Goal: Task Accomplishment & Management: Complete application form

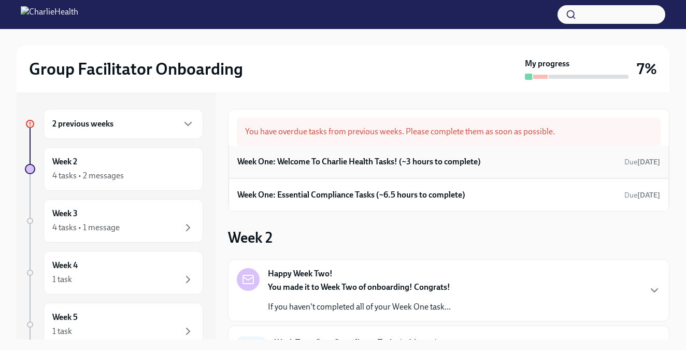
click at [342, 159] on h6 "Week One: Welcome To Charlie Health Tasks! (~3 hours to complete)" at bounding box center [359, 161] width 244 height 11
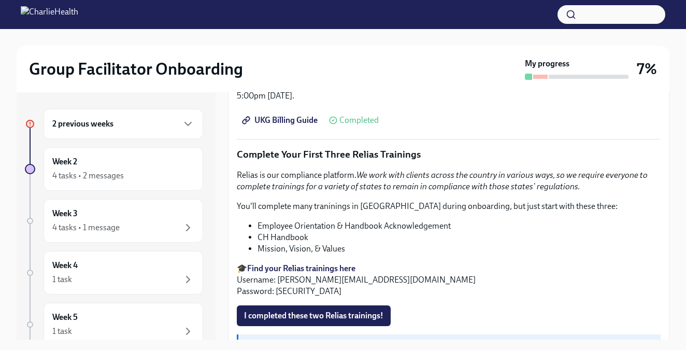
scroll to position [1192, 0]
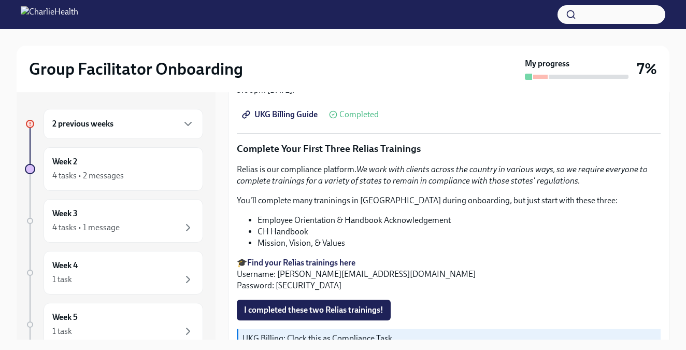
click at [303, 258] on strong "Find your Relias trainings here" at bounding box center [301, 263] width 108 height 10
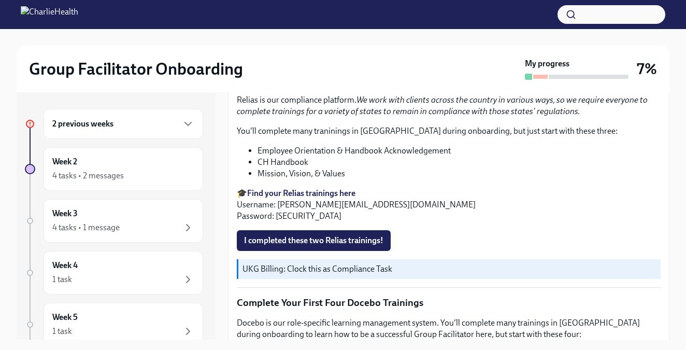
scroll to position [1244, 0]
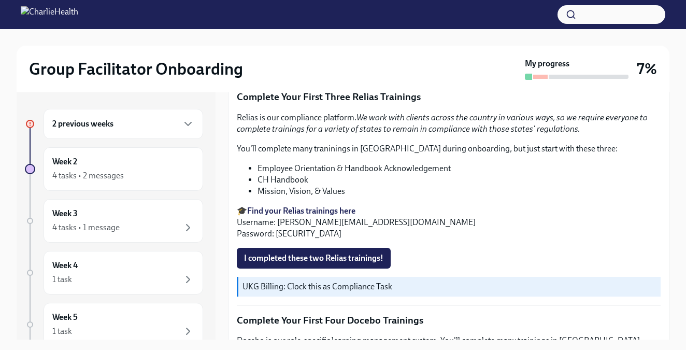
click at [635, 146] on div "Relias is our compliance platform. We work with clients across the country in v…" at bounding box center [449, 175] width 424 height 127
click at [344, 253] on span "I completed these two Relias trainings!" at bounding box center [313, 258] width 139 height 10
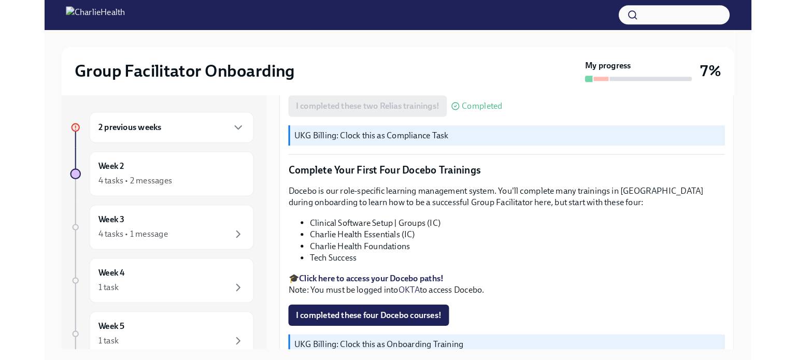
scroll to position [1399, 0]
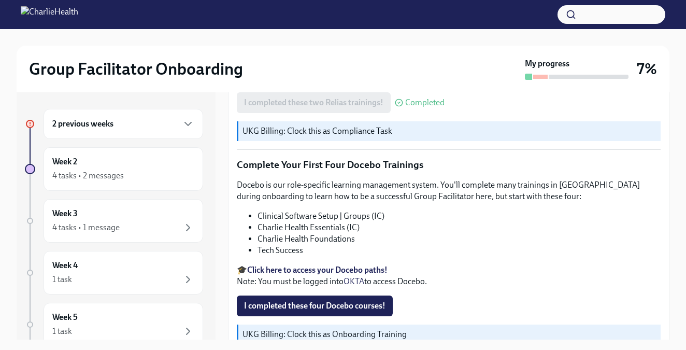
click at [324, 265] on strong "Click here to access your Docebo paths!" at bounding box center [317, 270] width 140 height 10
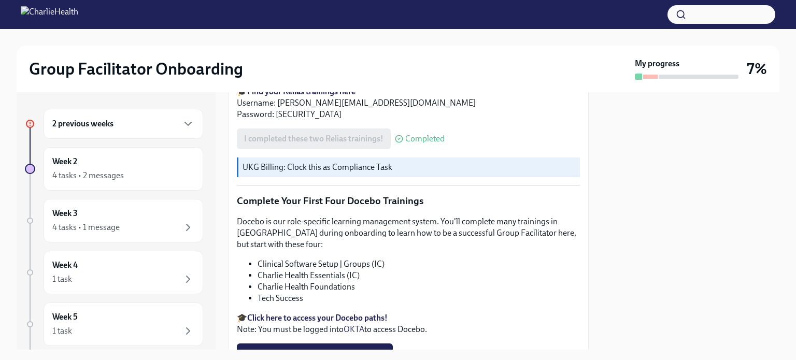
scroll to position [1347, 0]
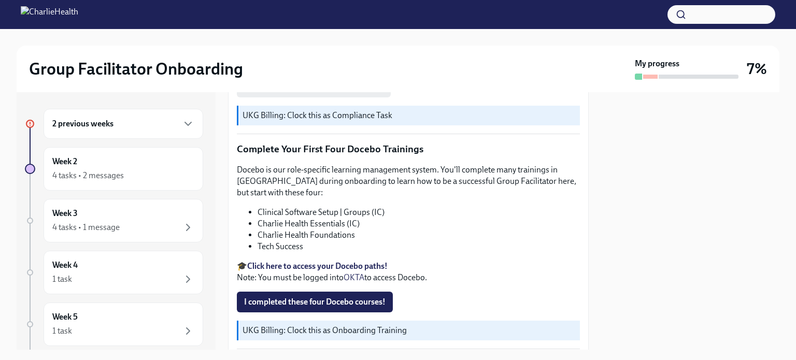
click at [292, 241] on li "Tech Success" at bounding box center [419, 246] width 322 height 11
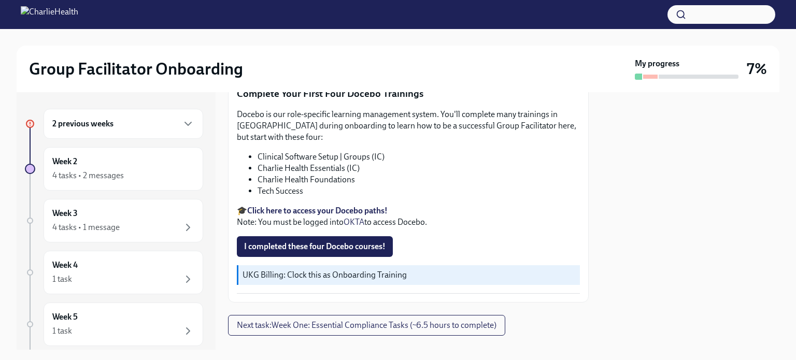
scroll to position [1405, 0]
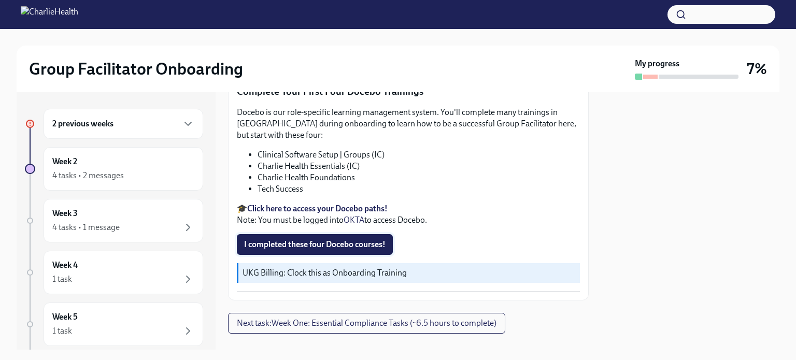
click at [306, 239] on span "I completed these four Docebo courses!" at bounding box center [314, 244] width 141 height 10
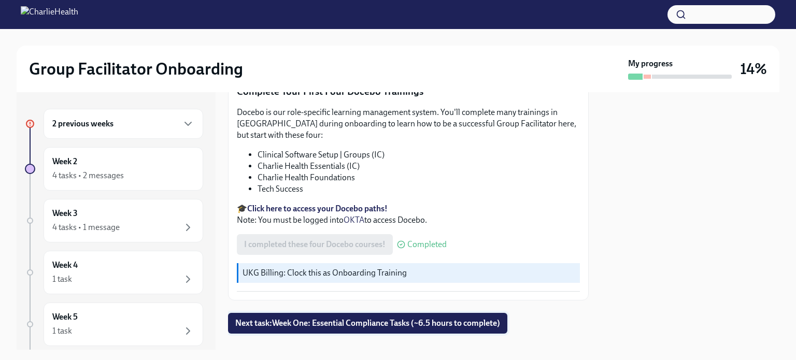
click at [357, 318] on span "Next task : Week One: Essential Compliance Tasks (~6.5 hours to complete)" at bounding box center [367, 323] width 265 height 10
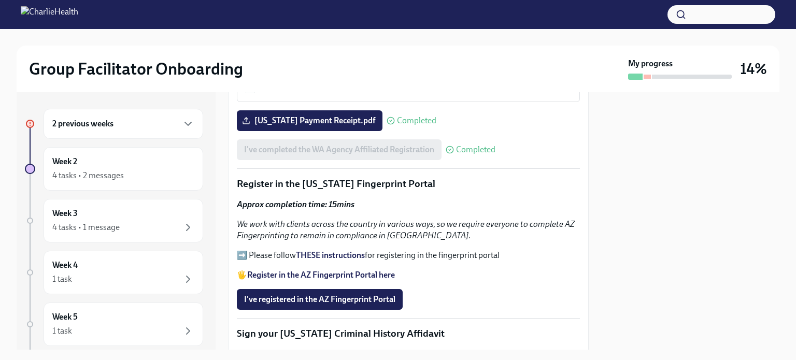
scroll to position [1140, 0]
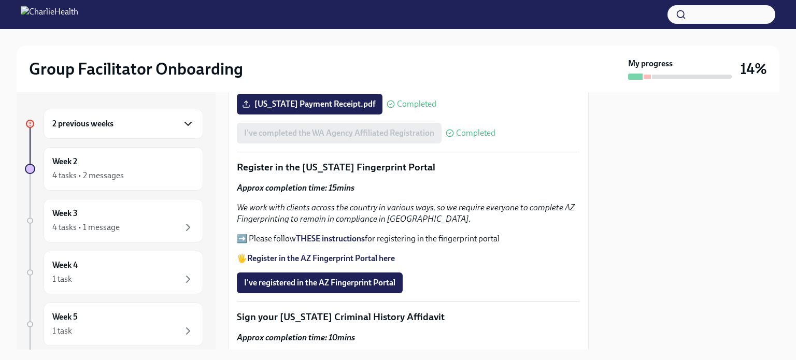
click at [182, 124] on icon "button" at bounding box center [188, 124] width 12 height 12
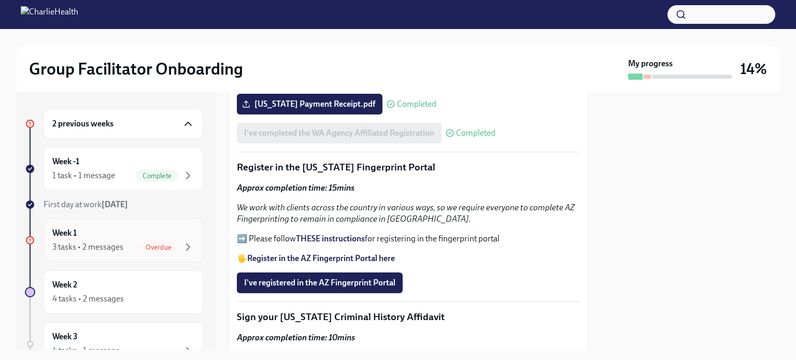
click at [127, 229] on div "Week 1 3 tasks • 2 messages Overdue" at bounding box center [123, 241] width 142 height 26
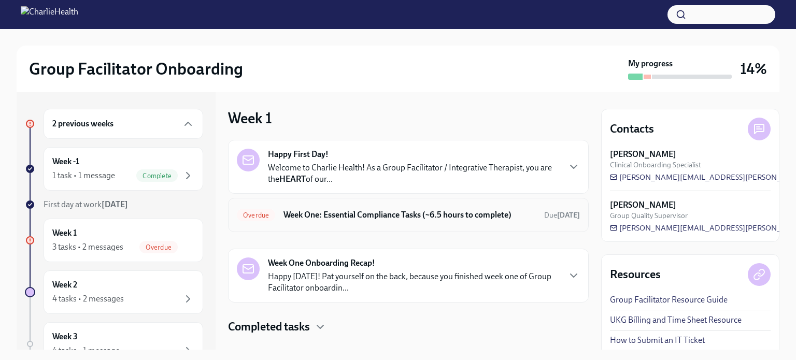
click at [370, 212] on h6 "Week One: Essential Compliance Tasks (~6.5 hours to complete)" at bounding box center [409, 214] width 252 height 11
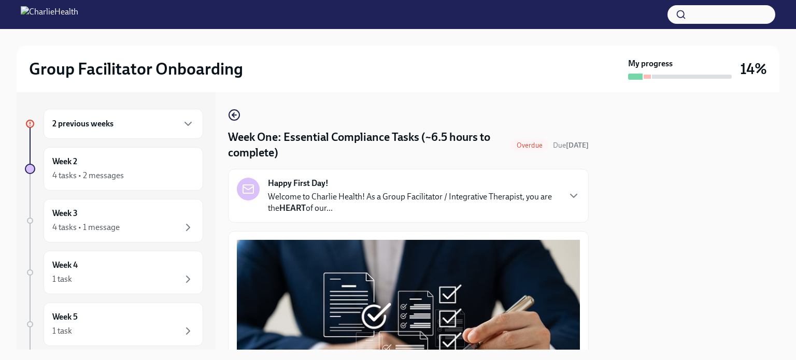
click at [518, 208] on p "Welcome to Charlie Health! As a Group Facilitator / Integrative Therapist, you …" at bounding box center [413, 202] width 291 height 23
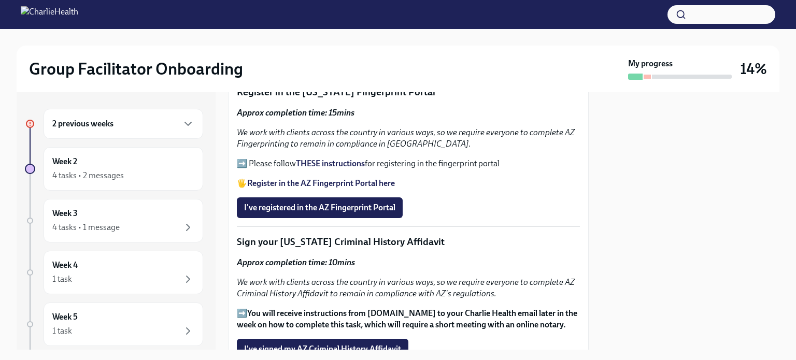
scroll to position [1555, 0]
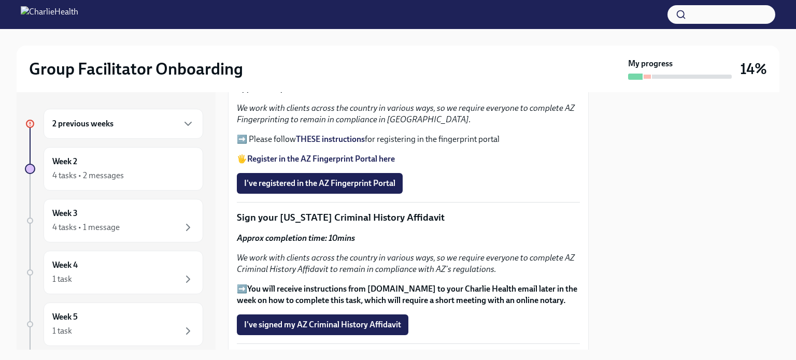
click at [343, 144] on strong "THESE instructions" at bounding box center [330, 139] width 69 height 10
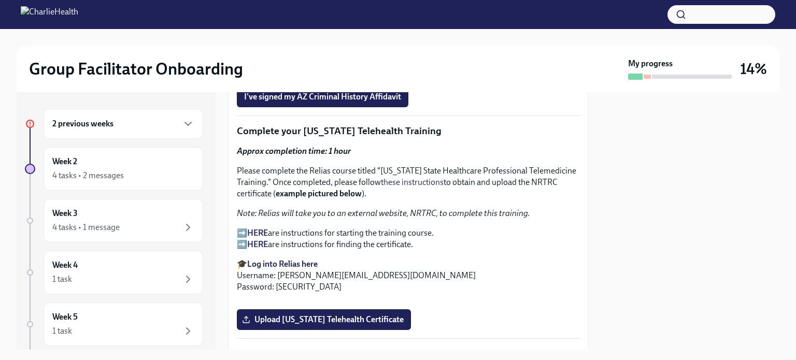
scroll to position [1709, 0]
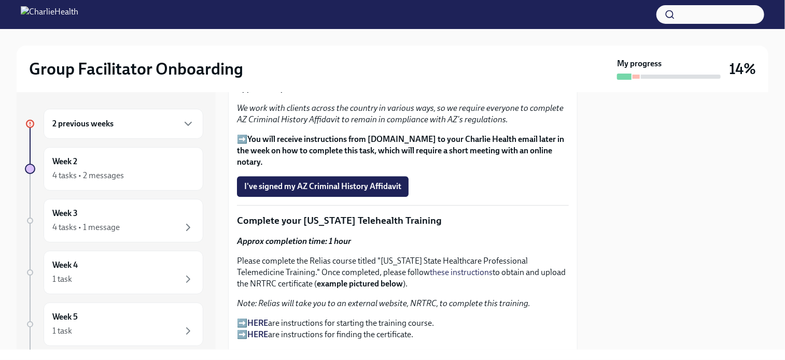
scroll to position [1451, 0]
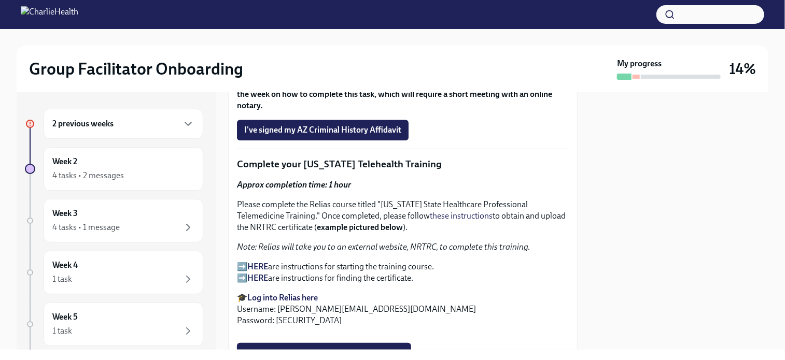
click at [243, 261] on p "➡️ HERE are instructions for starting the training course. ➡️ HERE are instruct…" at bounding box center [403, 272] width 332 height 23
click at [260, 262] on strong "HERE" at bounding box center [257, 267] width 21 height 10
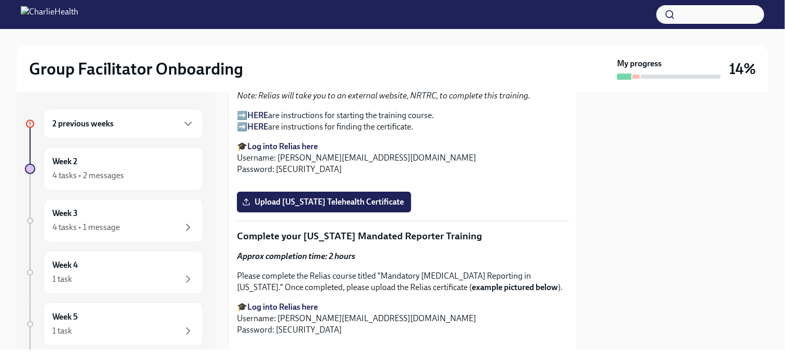
scroll to position [1607, 0]
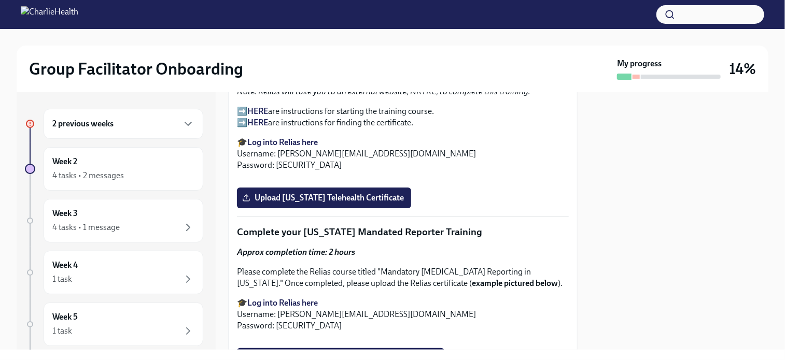
click at [297, 137] on strong "Log into Relias here" at bounding box center [282, 142] width 70 height 10
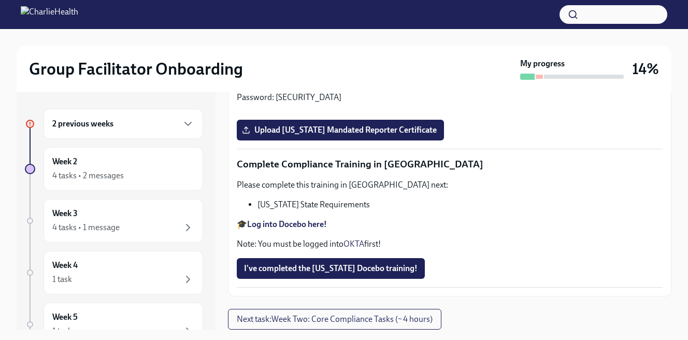
scroll to position [2073, 0]
click at [182, 123] on icon "button" at bounding box center [188, 124] width 12 height 12
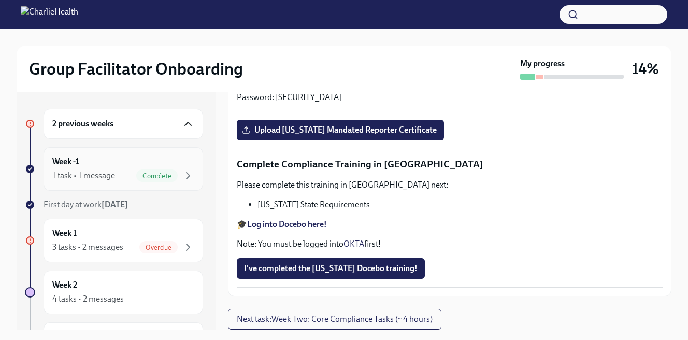
click at [96, 170] on div "1 task • 1 message" at bounding box center [83, 175] width 63 height 11
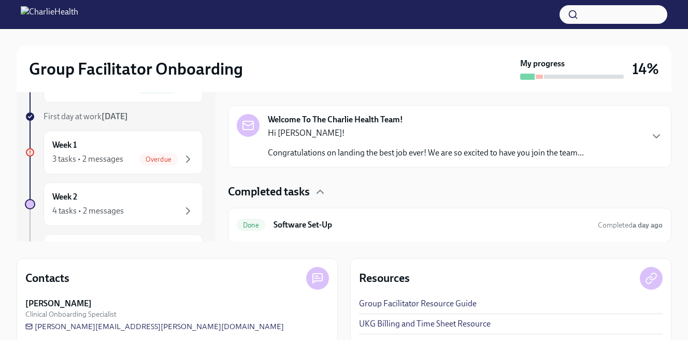
scroll to position [151, 0]
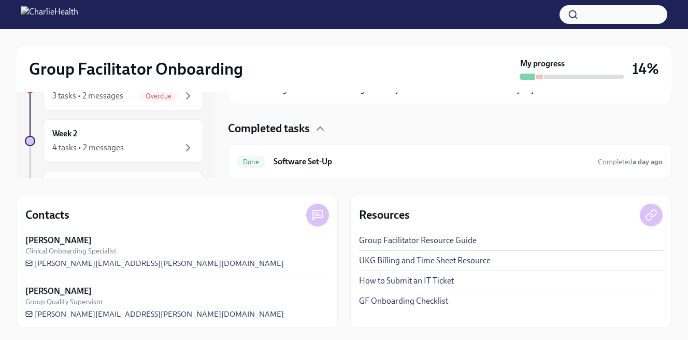
click at [409, 298] on link "GF Onboarding Checklist" at bounding box center [403, 300] width 89 height 11
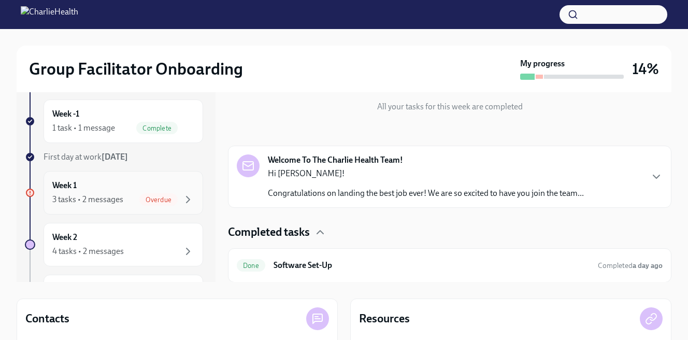
scroll to position [0, 0]
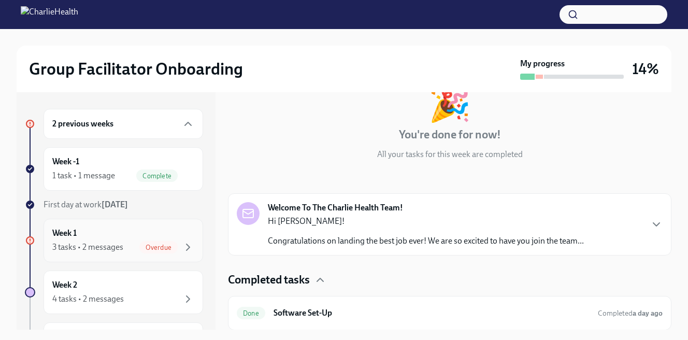
click at [112, 237] on div "Week 1 3 tasks • 2 messages Overdue" at bounding box center [123, 241] width 142 height 26
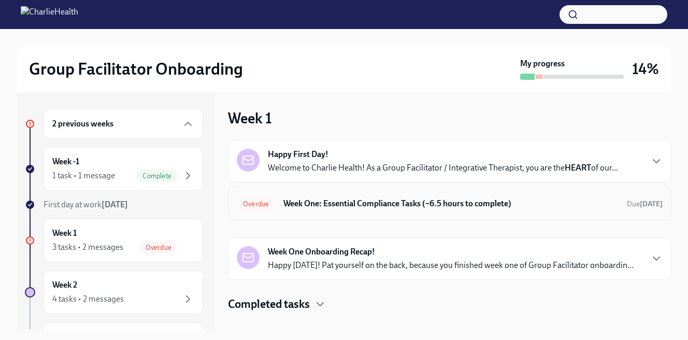
click at [366, 203] on h6 "Week One: Essential Compliance Tasks (~6.5 hours to complete)" at bounding box center [450, 203] width 335 height 11
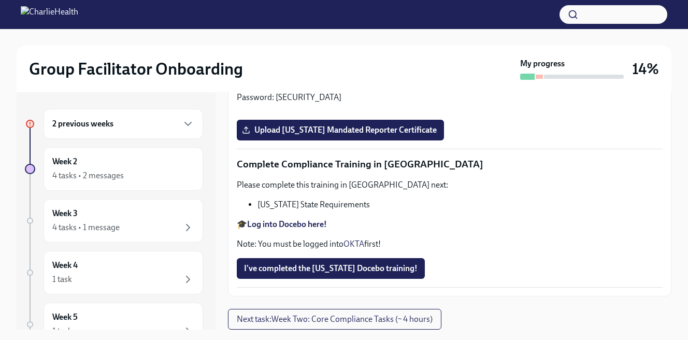
scroll to position [2357, 0]
click at [299, 223] on strong "Log into Docebo here!" at bounding box center [287, 224] width 80 height 10
click at [340, 269] on span "I've completed the [US_STATE] Docebo training!" at bounding box center [331, 268] width 174 height 10
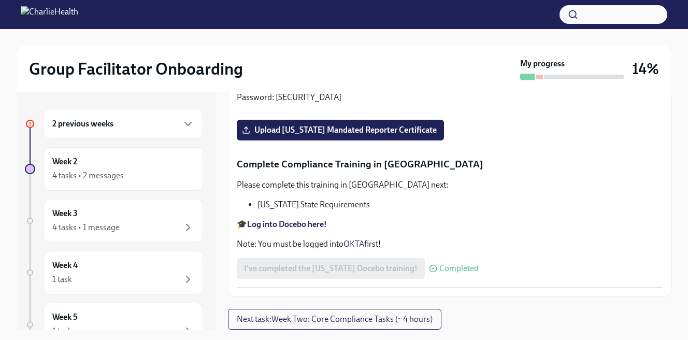
click at [345, 322] on span "Next task : Week Two: Core Compliance Tasks (~ 4 hours)" at bounding box center [335, 319] width 196 height 10
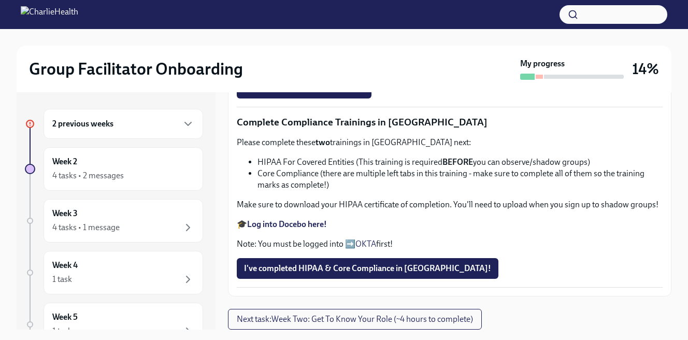
scroll to position [19, 0]
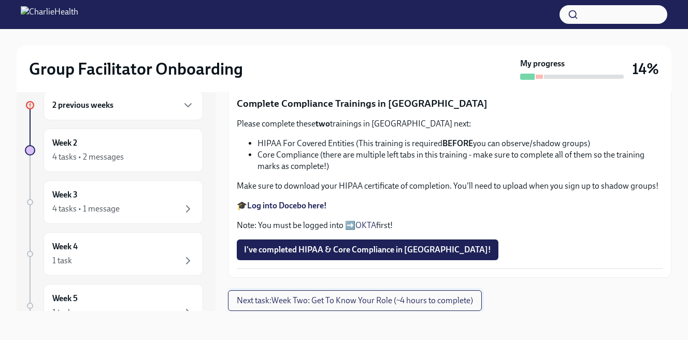
click at [391, 297] on span "Next task : Week Two: Get To Know Your Role (~4 hours to complete)" at bounding box center [355, 300] width 236 height 10
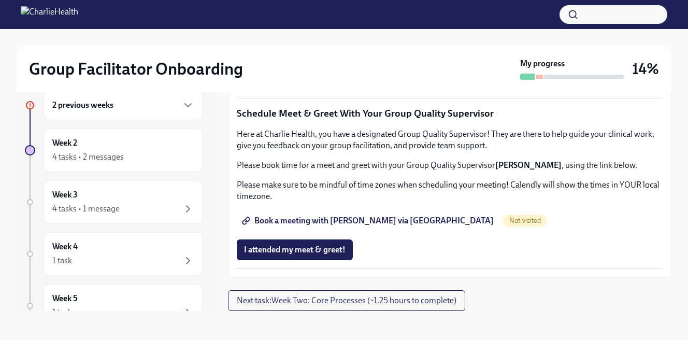
scroll to position [1036, 0]
click at [277, 255] on span "I attended my meet & greet!" at bounding box center [295, 250] width 102 height 10
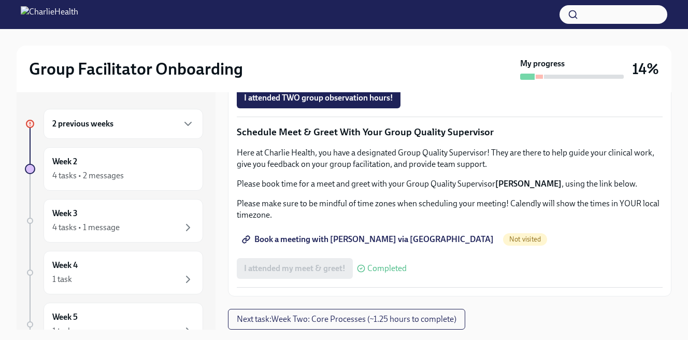
scroll to position [1042, 0]
click at [392, 317] on span "Next task : Week Two: Core Processes (~1.25 hours to complete)" at bounding box center [347, 319] width 220 height 10
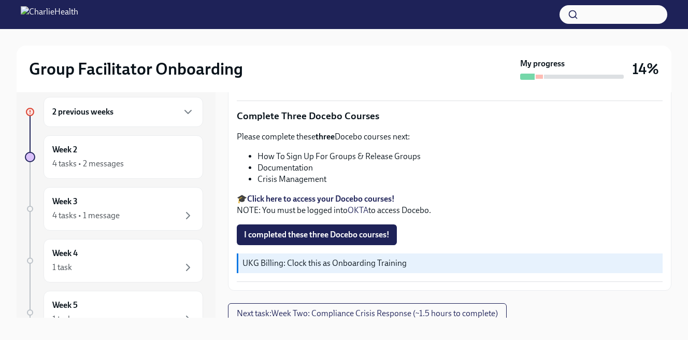
scroll to position [19, 0]
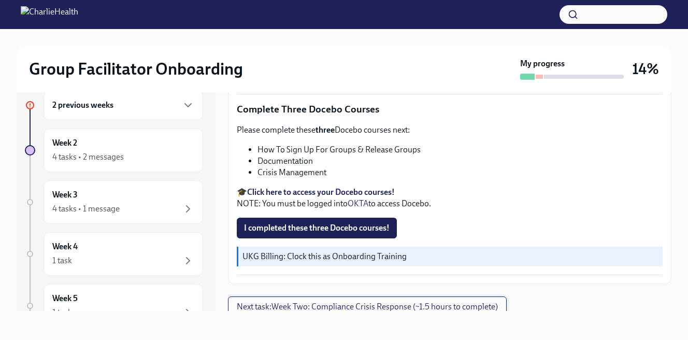
click at [349, 302] on span "Next task : Week Two: Compliance Crisis Response (~1.5 hours to complete)" at bounding box center [367, 307] width 261 height 10
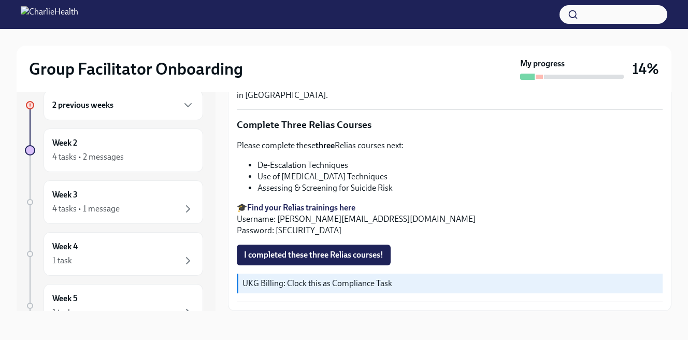
scroll to position [394, 0]
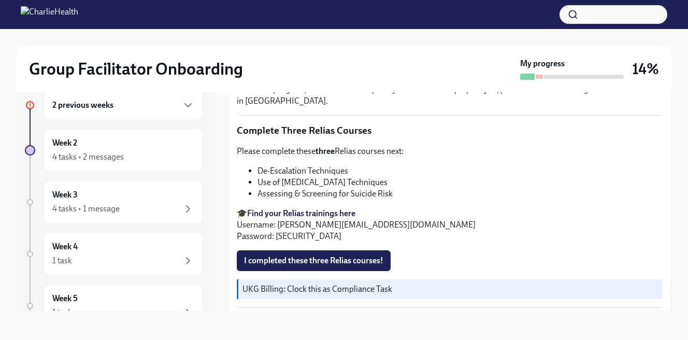
click at [320, 210] on strong "Find your Relias trainings here" at bounding box center [301, 213] width 108 height 10
click at [333, 188] on li "Assessing & Screening for Suicide Risk" at bounding box center [460, 193] width 405 height 11
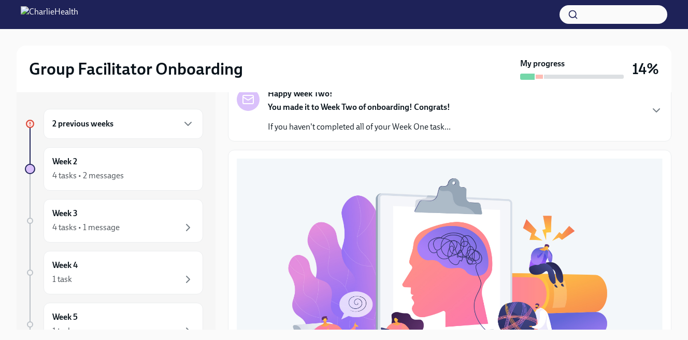
scroll to position [31, 0]
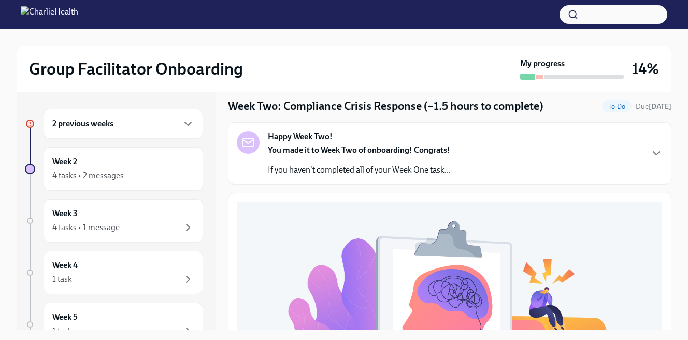
click at [114, 133] on div "2 previous weeks" at bounding box center [124, 124] width 160 height 30
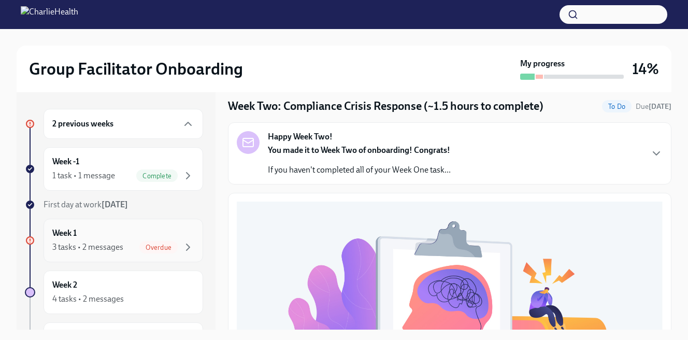
click at [109, 241] on div "3 tasks • 2 messages" at bounding box center [87, 246] width 71 height 11
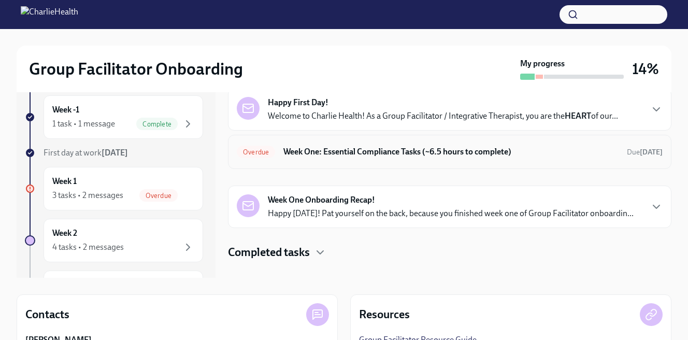
click at [402, 152] on h6 "Week One: Essential Compliance Tasks (~6.5 hours to complete)" at bounding box center [450, 151] width 335 height 11
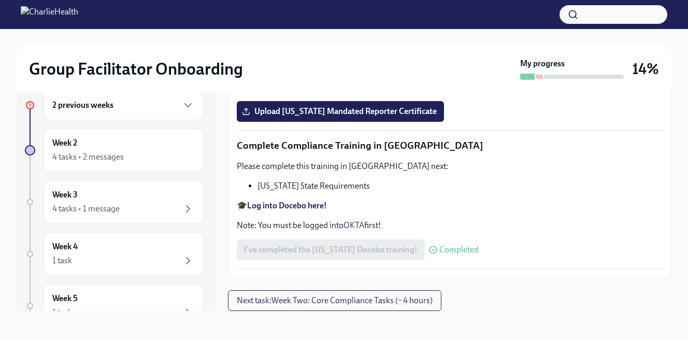
scroll to position [2357, 0]
click at [369, 299] on span "Next task : Week Two: Core Compliance Tasks (~ 4 hours)" at bounding box center [335, 300] width 196 height 10
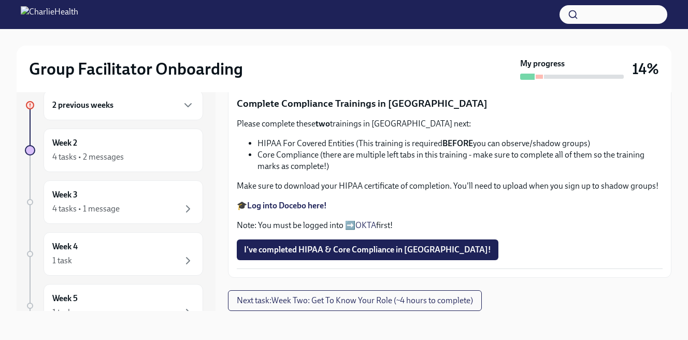
scroll to position [518, 0]
click at [350, 10] on strong "Complete your CPR & First Aid training HERE" at bounding box center [328, 6] width 163 height 10
click at [313, 75] on span "Upload Upload CPR Certificate" at bounding box center [304, 69] width 120 height 10
click at [0, 0] on input "Upload Upload CPR Certificate" at bounding box center [0, 0] width 0 height 0
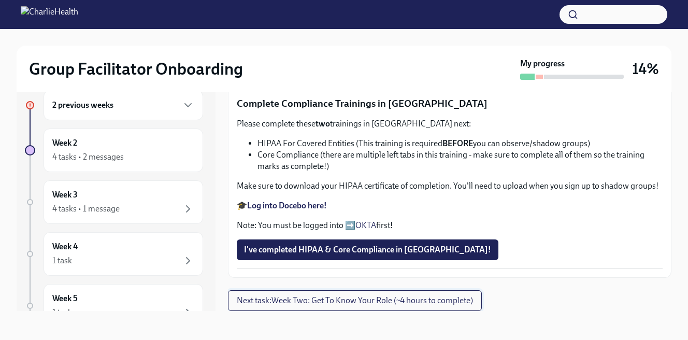
click at [385, 298] on span "Next task : Week Two: Get To Know Your Role (~4 hours to complete)" at bounding box center [355, 300] width 236 height 10
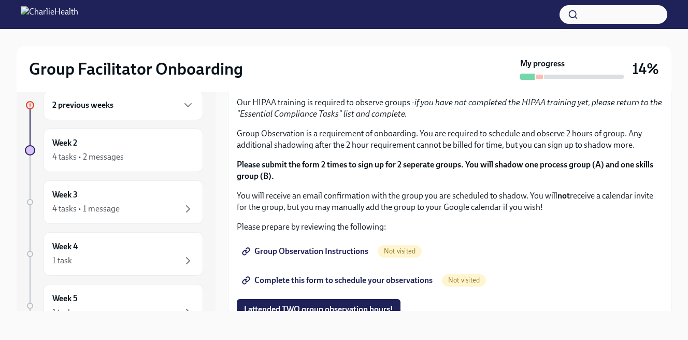
scroll to position [466, 0]
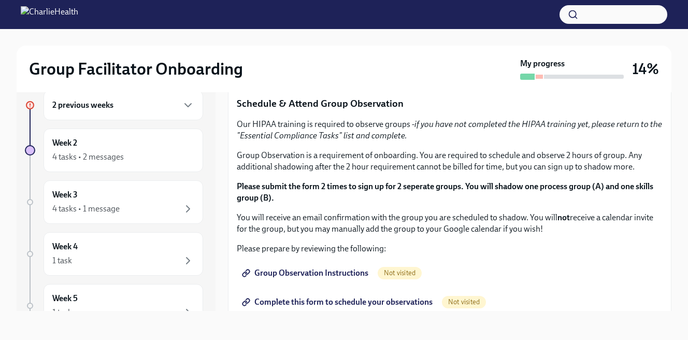
drag, startPoint x: 394, startPoint y: 238, endPoint x: 270, endPoint y: 241, distance: 123.9
copy p "[URL][DOMAIN_NAME]"
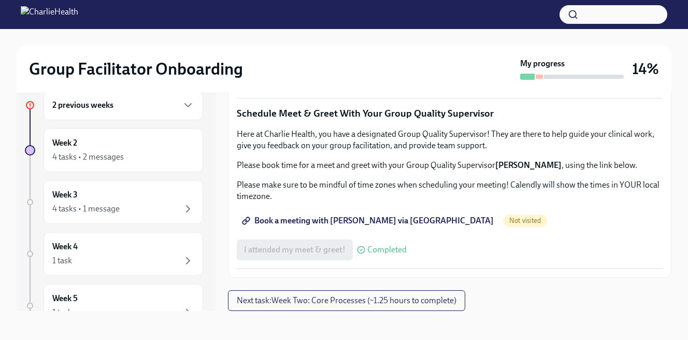
scroll to position [829, 0]
click at [397, 55] on span "Complete this form to schedule your observations" at bounding box center [338, 50] width 189 height 10
click at [373, 300] on span "Next task : Week Two: Core Processes (~1.25 hours to complete)" at bounding box center [347, 300] width 220 height 10
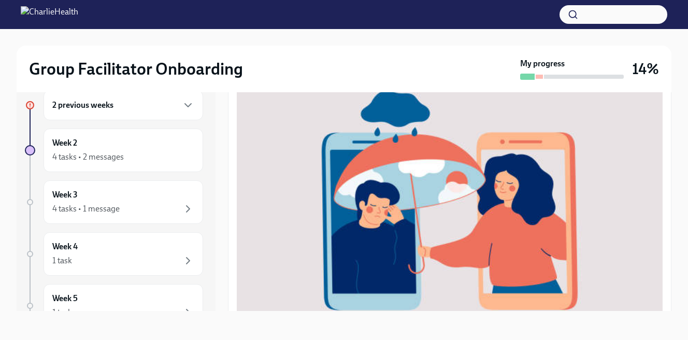
scroll to position [432, 0]
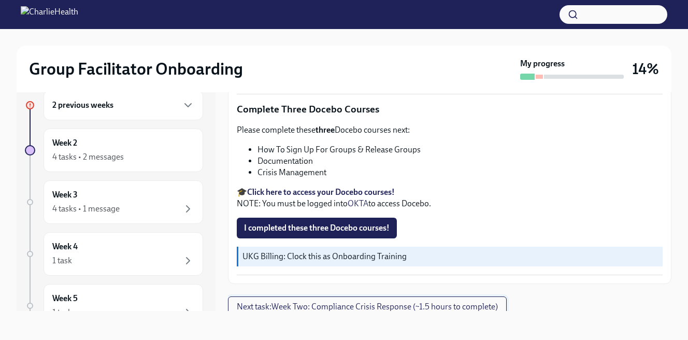
click at [348, 302] on span "Next task : Week Two: Compliance Crisis Response (~1.5 hours to complete)" at bounding box center [367, 307] width 261 height 10
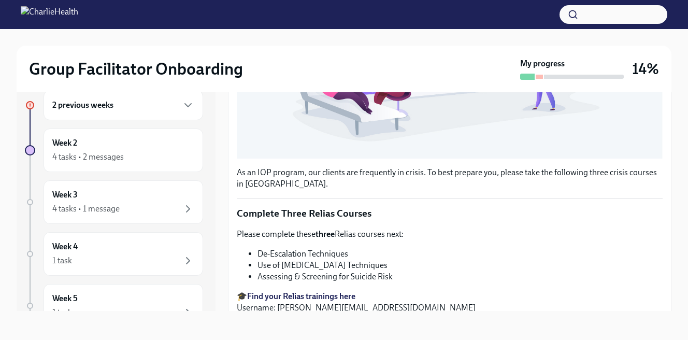
scroll to position [394, 0]
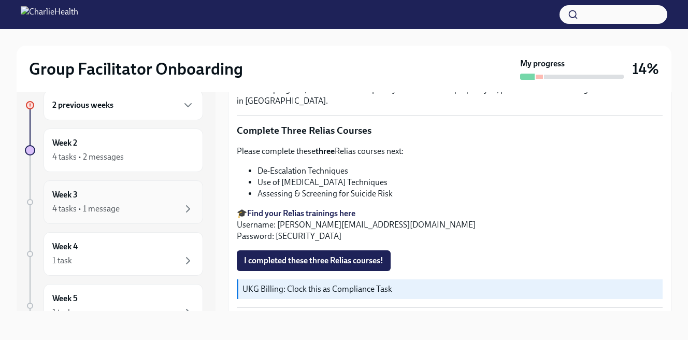
click at [95, 199] on div "Week 3 4 tasks • 1 message" at bounding box center [123, 202] width 142 height 26
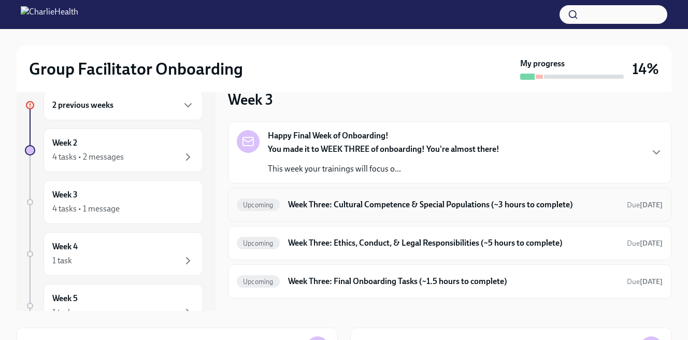
click at [447, 205] on h6 "Week Three: Cultural Competence & Special Populations (~3 hours to complete)" at bounding box center [453, 204] width 331 height 11
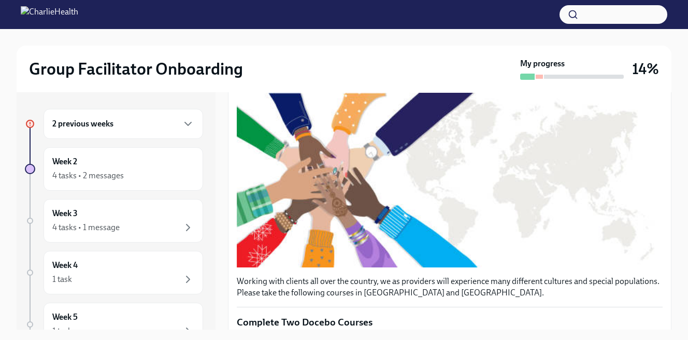
click at [114, 122] on div "2 previous weeks" at bounding box center [123, 124] width 142 height 12
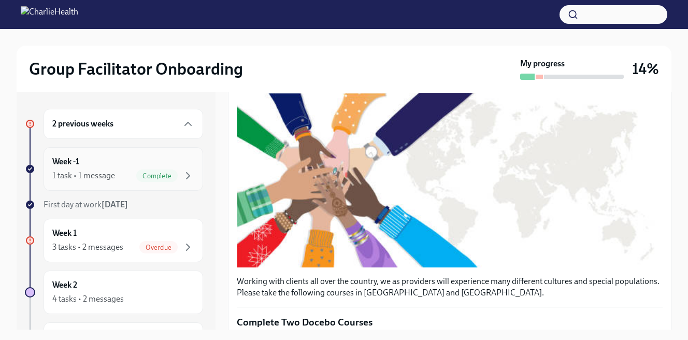
click at [103, 165] on div "Week -1 1 task • 1 message Complete" at bounding box center [123, 169] width 142 height 26
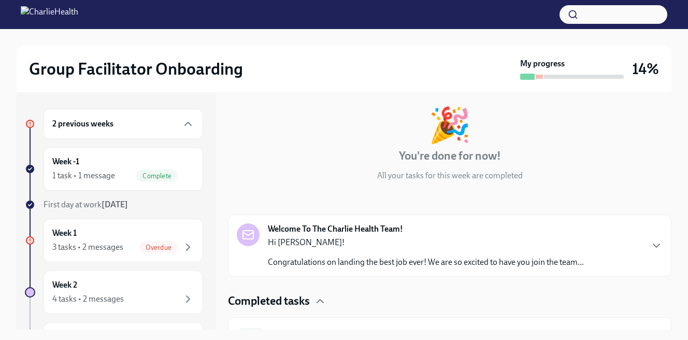
scroll to position [70, 0]
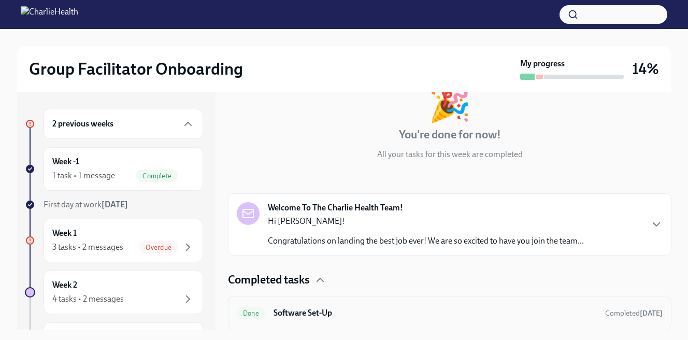
click at [449, 312] on h6 "Software Set-Up" at bounding box center [435, 312] width 323 height 11
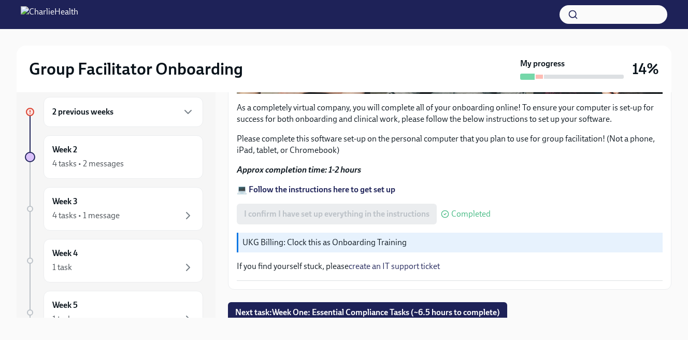
scroll to position [19, 0]
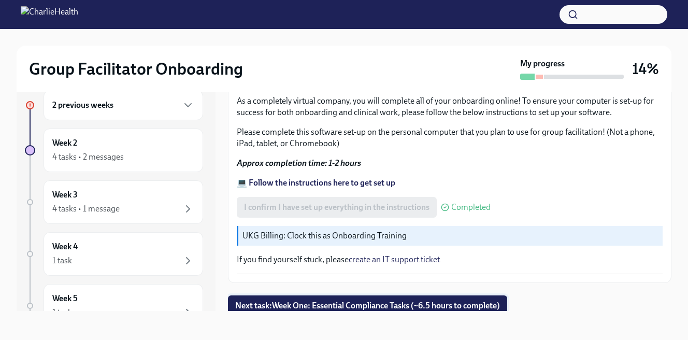
click at [339, 303] on span "Next task : Week One: Essential Compliance Tasks (~6.5 hours to complete)" at bounding box center [367, 306] width 265 height 10
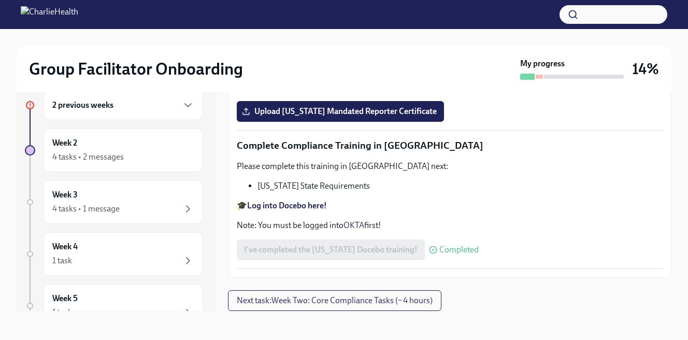
scroll to position [1866, 0]
click at [115, 153] on div "4 tasks • 2 messages" at bounding box center [88, 156] width 72 height 11
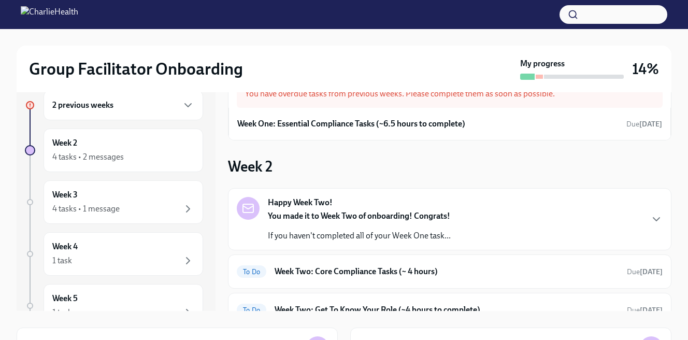
scroll to position [52, 0]
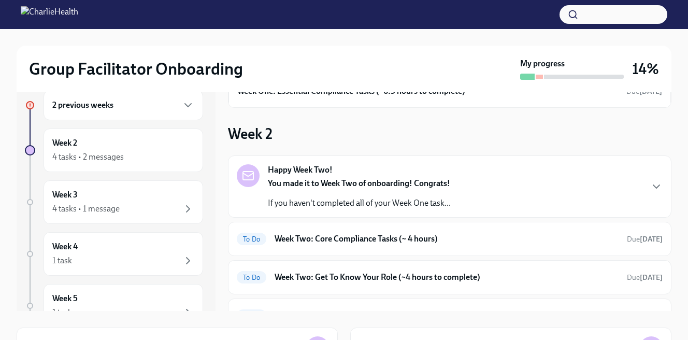
click at [333, 201] on p "If you haven't completed all of your Week One task..." at bounding box center [359, 202] width 183 height 11
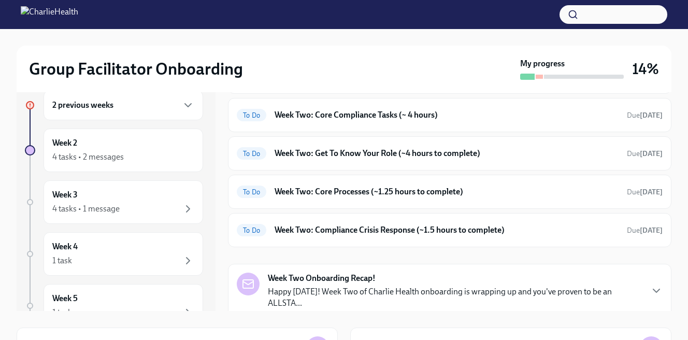
scroll to position [415, 0]
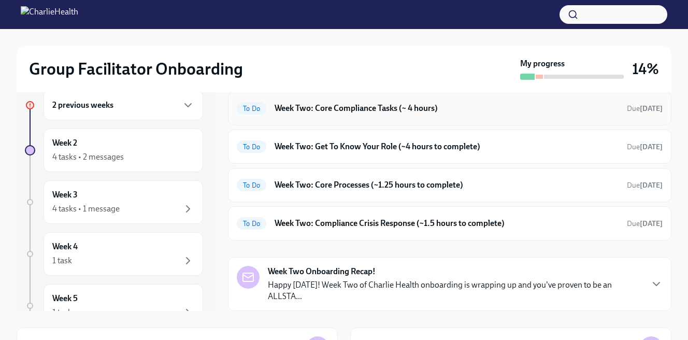
click at [381, 114] on h6 "Week Two: Core Compliance Tasks (~ 4 hours)" at bounding box center [447, 108] width 344 height 11
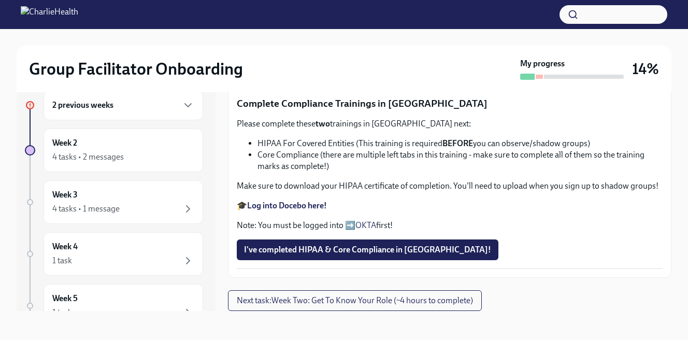
scroll to position [674, 0]
